Goal: Information Seeking & Learning: Learn about a topic

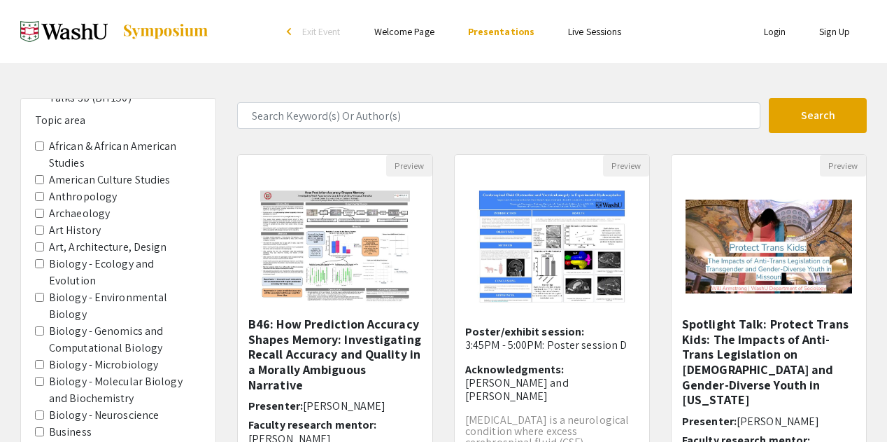
scroll to position [956, 0]
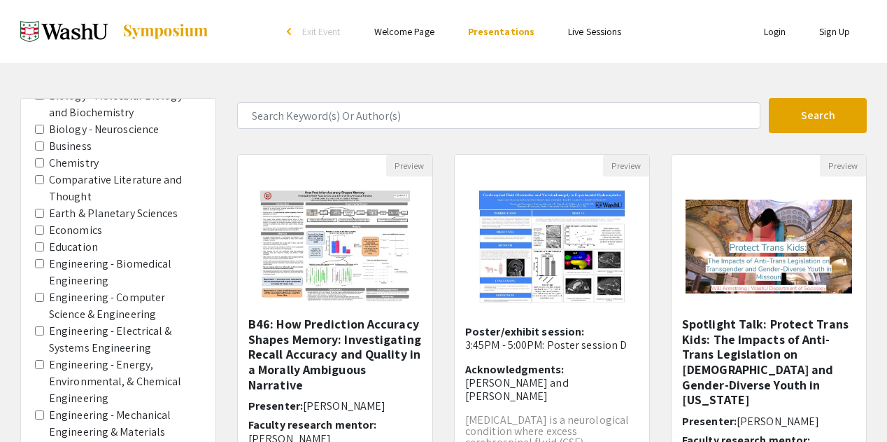
click at [122, 356] on label "Engineering - Energy, Environmental, & Chemical Engineering" at bounding box center [125, 381] width 153 height 50
click at [44, 360] on Engineering "Engineering - Energy, Environmental, & Chemical Engineering" at bounding box center [39, 364] width 9 height 9
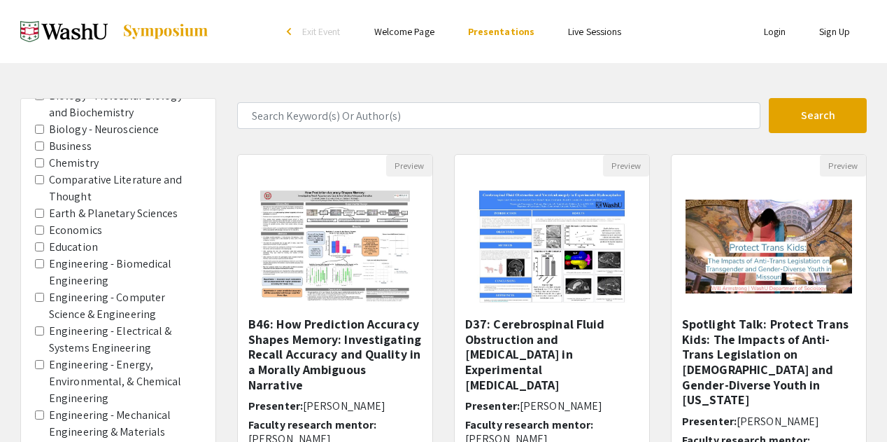
scroll to position [486, 0]
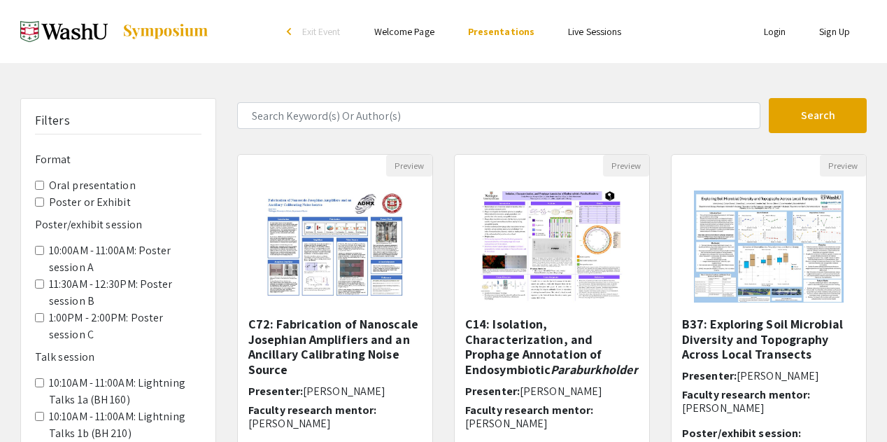
scroll to position [805, 0]
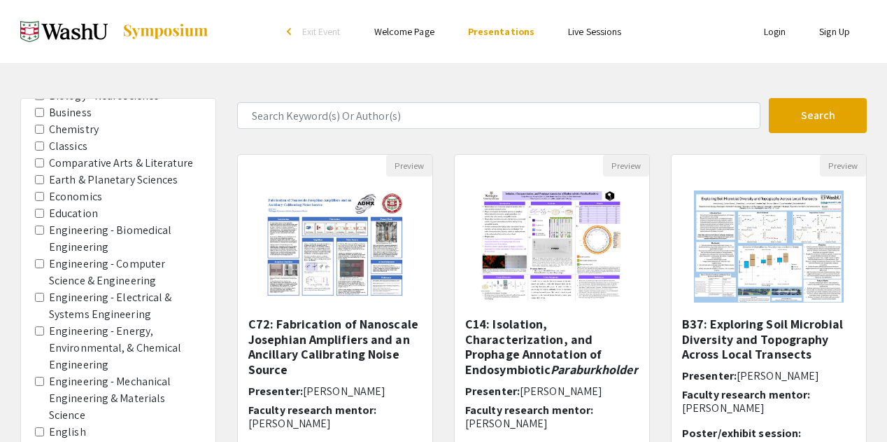
click at [135, 323] on label "Engineering - Energy, Environmental, & Chemical Engineering" at bounding box center [125, 348] width 153 height 50
click at [44, 326] on Engineering "Engineering - Energy, Environmental, & Chemical Engineering" at bounding box center [39, 330] width 9 height 9
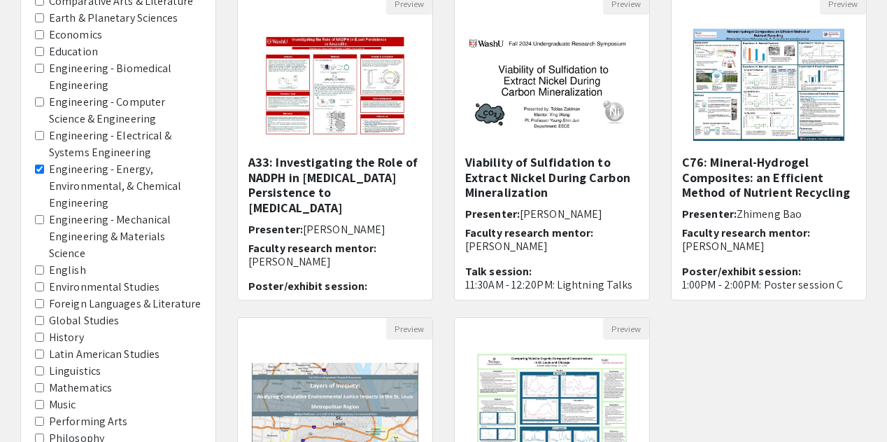
scroll to position [156, 0]
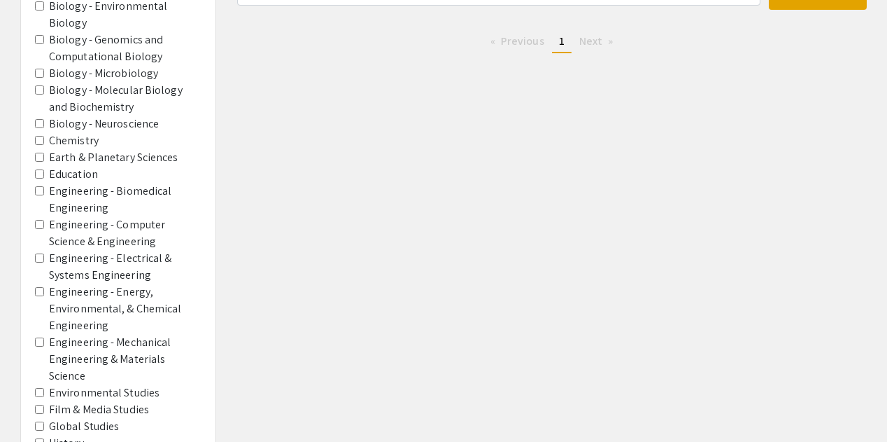
scroll to position [125, 0]
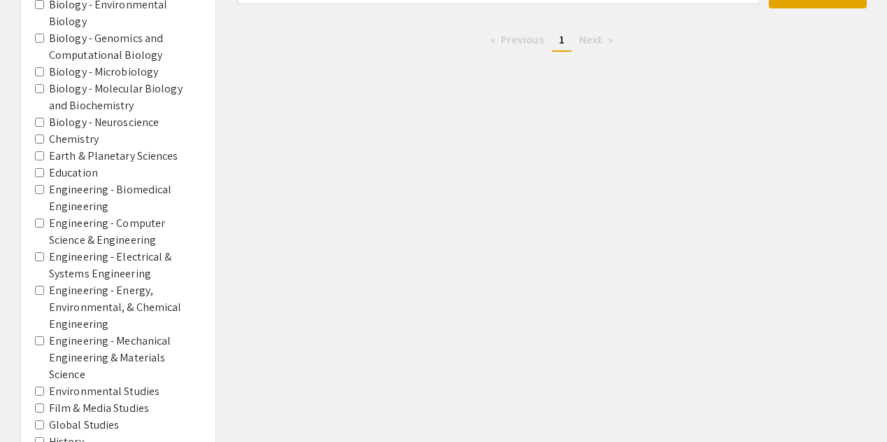
click at [139, 303] on label "Engineering - Energy, Environmental, & Chemical Engineering" at bounding box center [125, 307] width 153 height 50
click at [44, 295] on Engineering "Engineering - Energy, Environmental, & Chemical Engineering" at bounding box center [39, 290] width 9 height 9
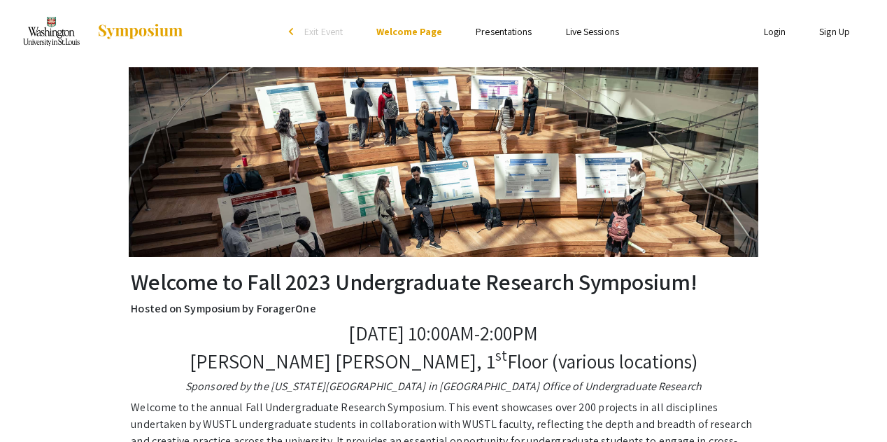
click at [511, 34] on link "Presentations" at bounding box center [504, 31] width 56 height 13
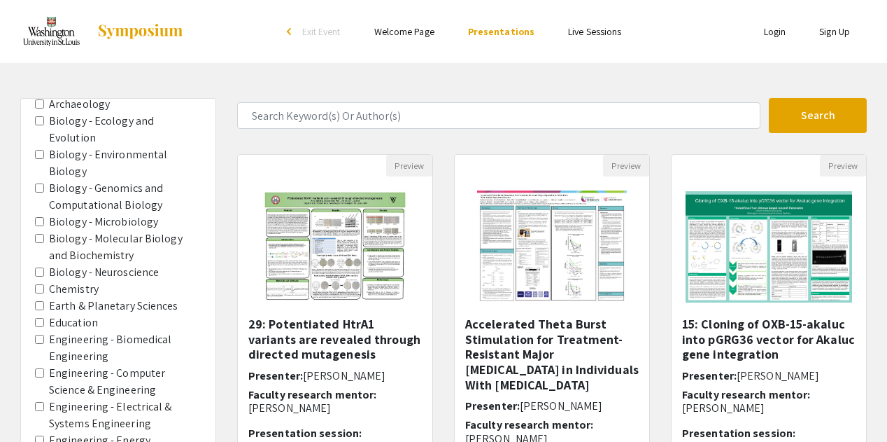
scroll to position [488, 0]
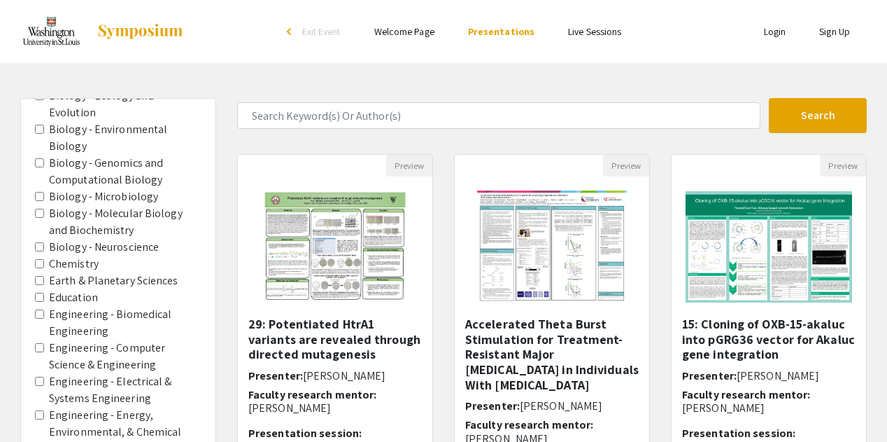
click at [133, 418] on label "Engineering - Energy, Environmental, & Chemical Engineering" at bounding box center [125, 432] width 153 height 50
click at [44, 418] on Engineering "Engineering - Energy, Environmental, & Chemical Engineering" at bounding box center [39, 414] width 9 height 9
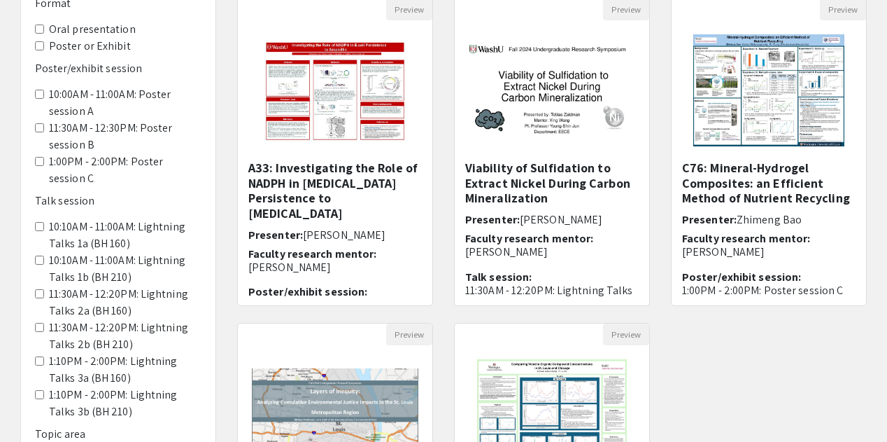
scroll to position [805, 0]
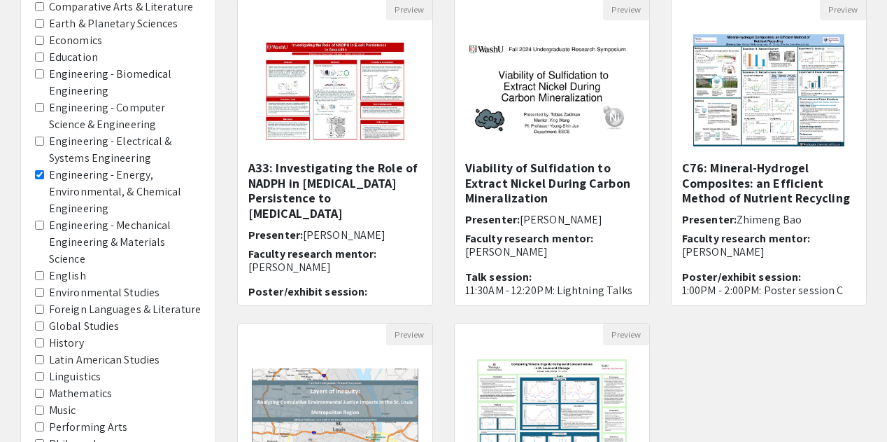
drag, startPoint x: 540, startPoint y: 181, endPoint x: 491, endPoint y: 307, distance: 135.8
click at [491, 307] on div "Preview Viability of Sulfidation to Extract Nickel During Carbon Mineralization…" at bounding box center [552, 160] width 217 height 325
drag, startPoint x: 548, startPoint y: 159, endPoint x: 522, endPoint y: 176, distance: 30.9
click at [522, 176] on h5 "Viability of Sulfidation to Extract Nickel During Carbon Mineralization" at bounding box center [552, 182] width 174 height 45
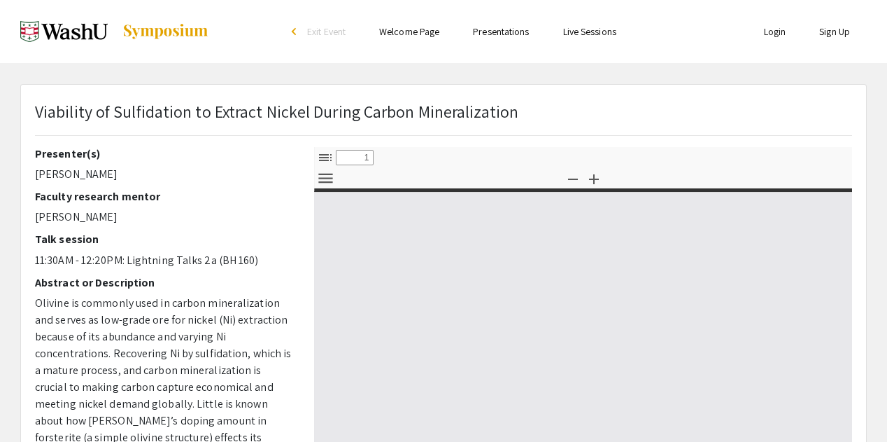
select select "custom"
type input "0"
select select "custom"
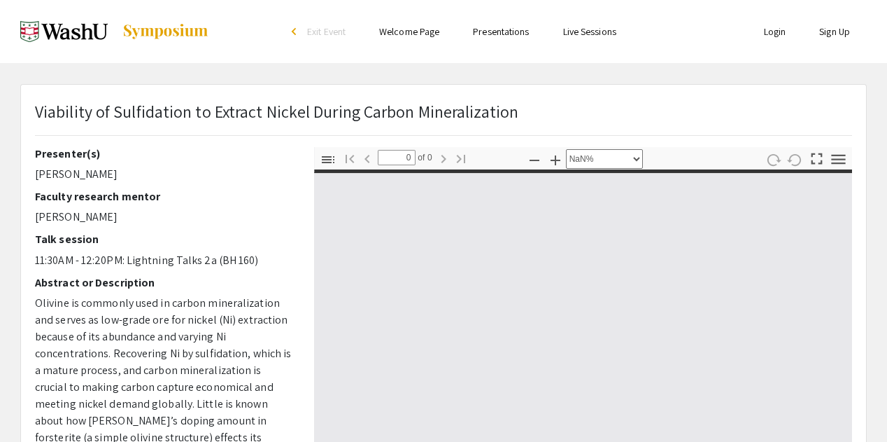
type input "1"
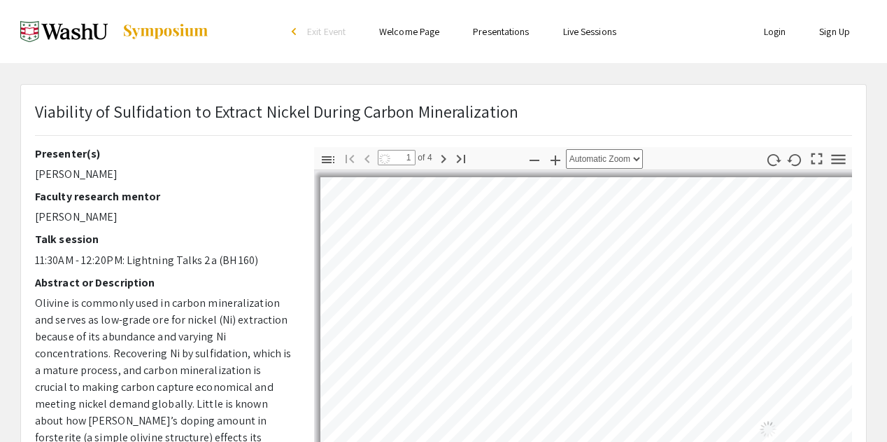
select select "auto"
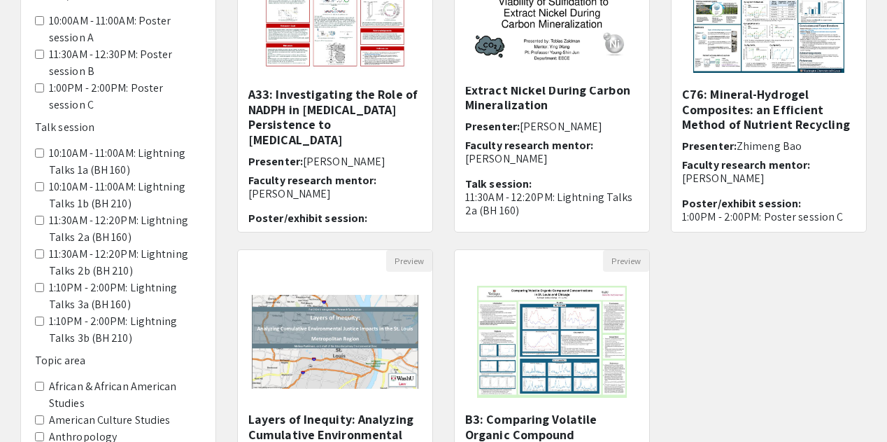
scroll to position [223, 0]
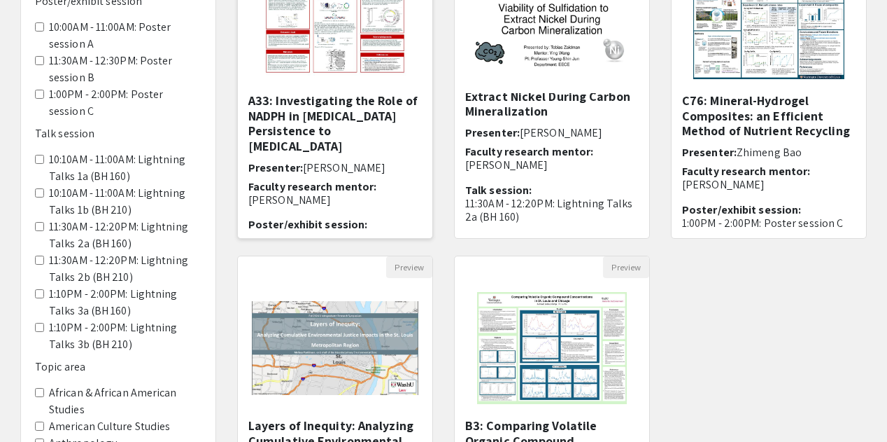
click at [334, 121] on h5 "A33: Investigating the Role of NADPH in E.coli Persistence to Ampicillin" at bounding box center [335, 123] width 174 height 60
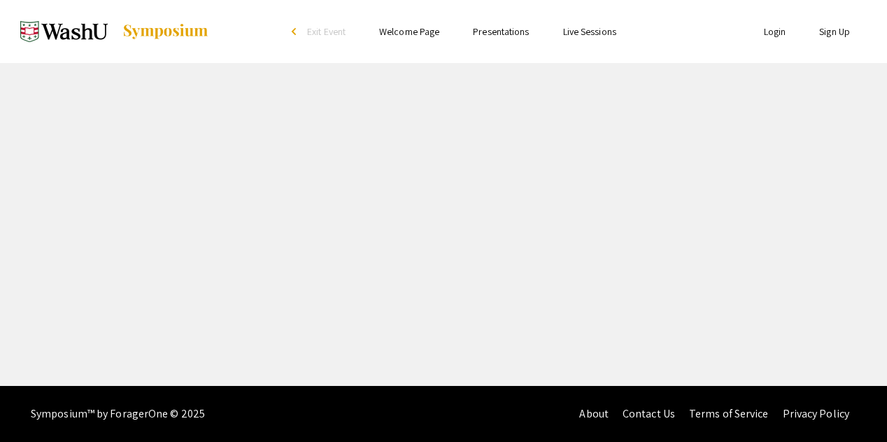
select select "custom"
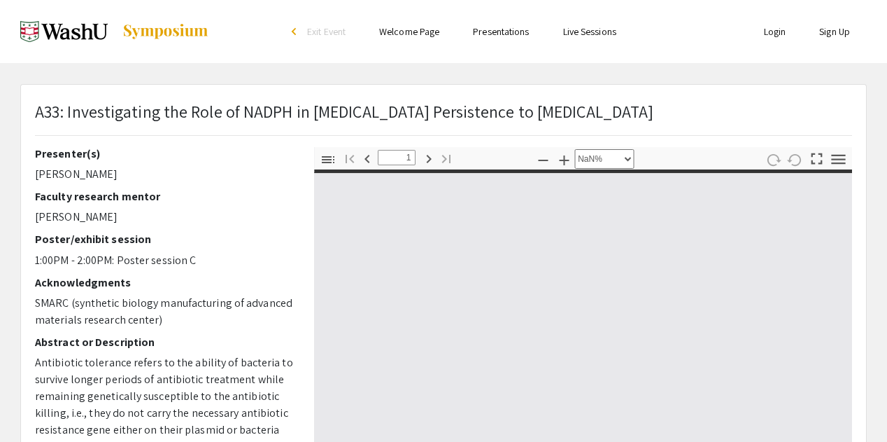
type input "0"
select select "custom"
type input "1"
select select "auto"
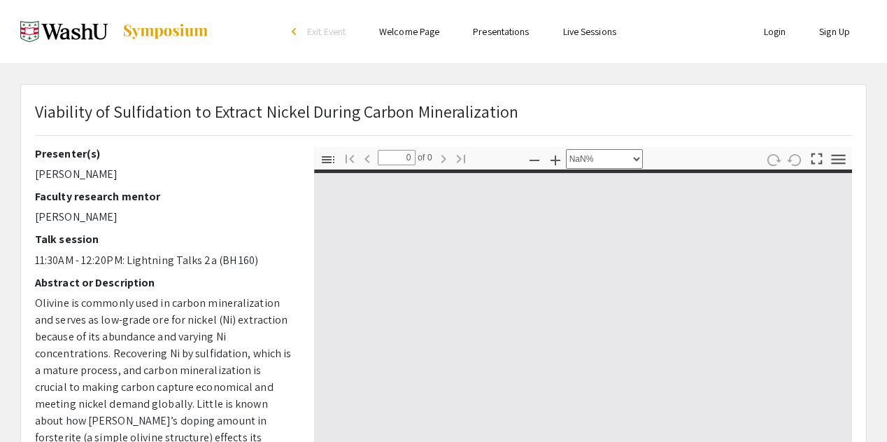
select select "custom"
type input "1"
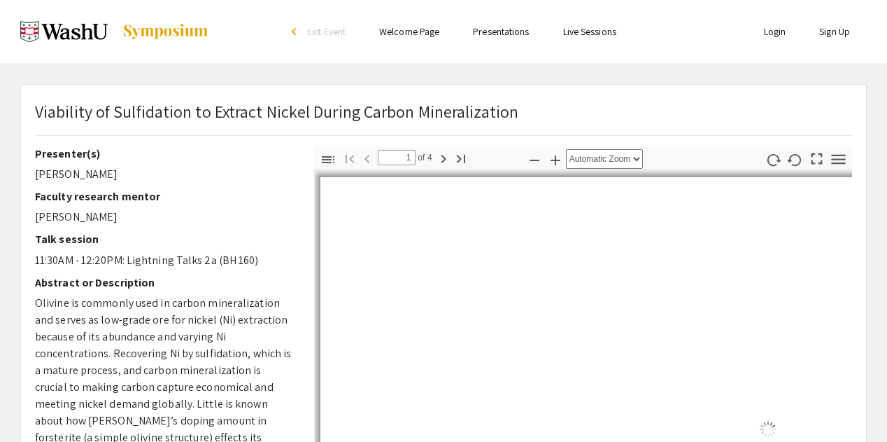
select select "auto"
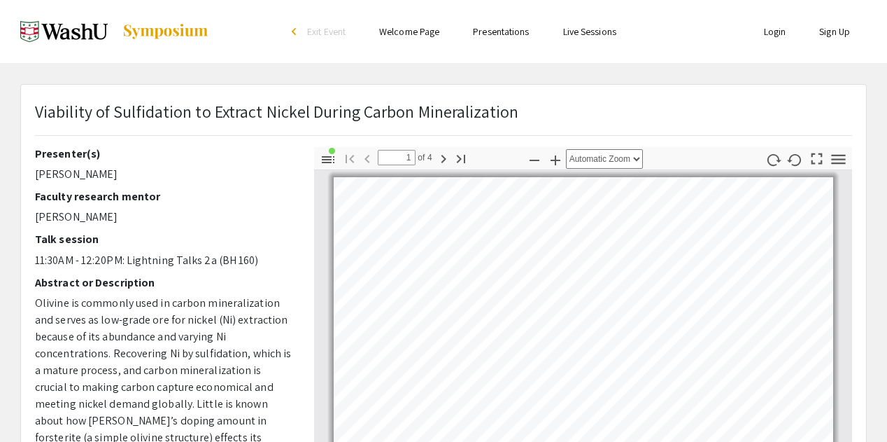
scroll to position [3, 0]
